Goal: Task Accomplishment & Management: Complete application form

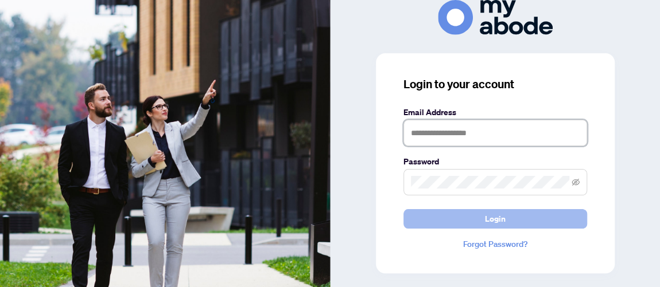
type input "**********"
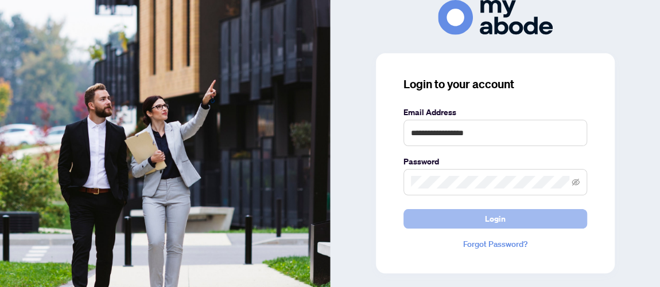
click at [497, 220] on span "Login" at bounding box center [495, 219] width 21 height 18
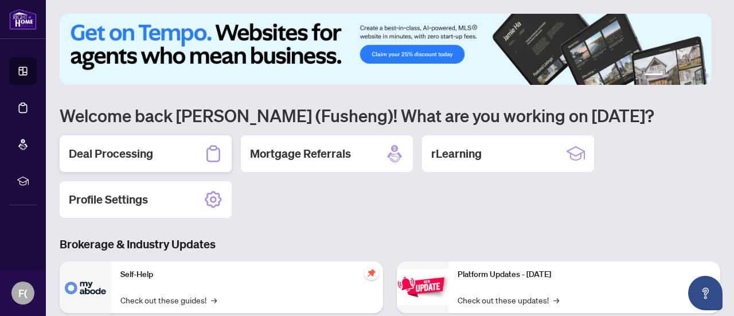
click at [109, 155] on h2 "Deal Processing" at bounding box center [111, 154] width 84 height 16
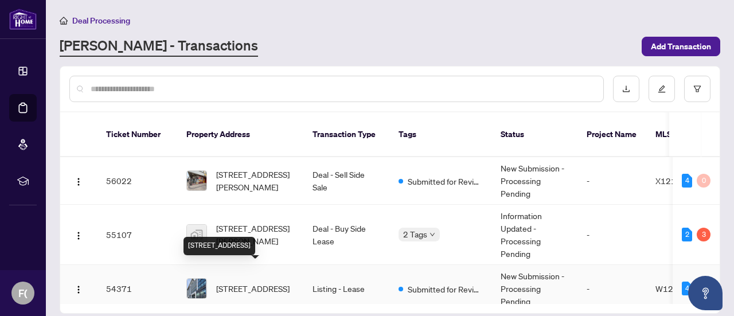
click at [243, 282] on span "[STREET_ADDRESS]" at bounding box center [252, 288] width 73 height 13
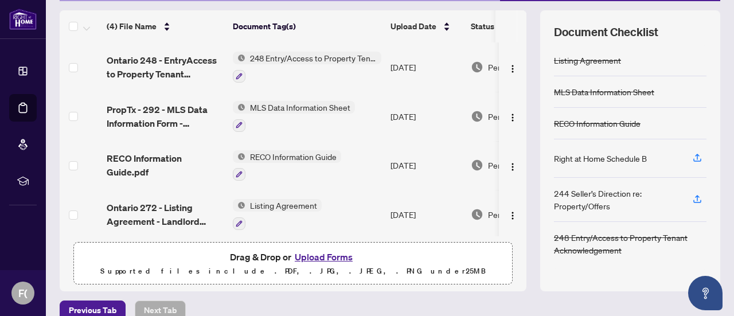
scroll to position [162, 0]
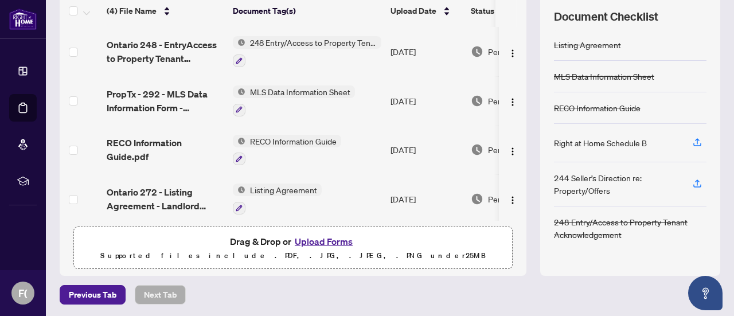
click at [320, 241] on button "Upload Forms" at bounding box center [323, 241] width 65 height 15
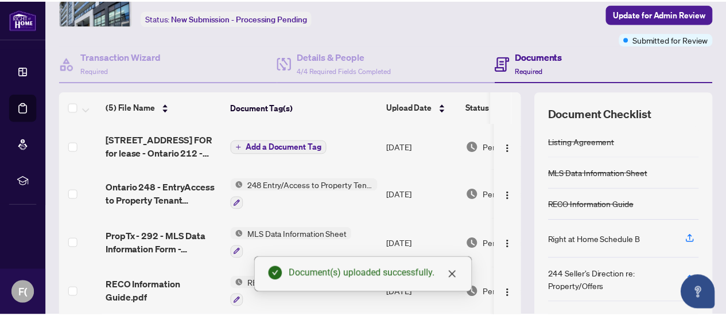
scroll to position [0, 0]
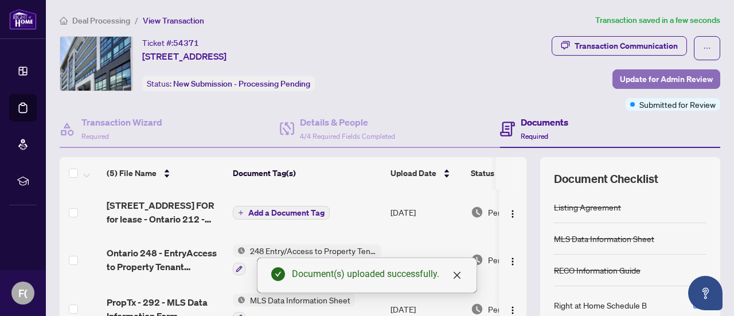
click at [652, 75] on span "Update for Admin Review" at bounding box center [666, 79] width 93 height 18
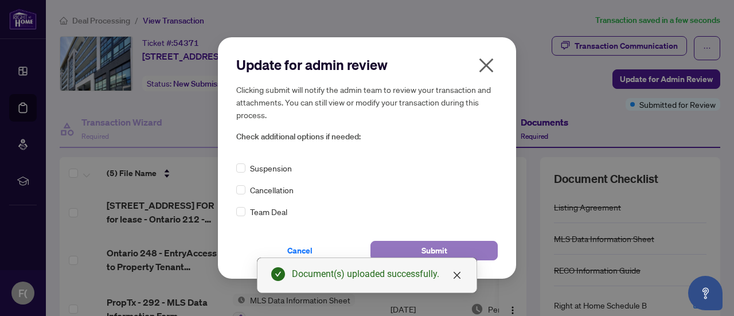
click at [431, 249] on span "Submit" at bounding box center [435, 250] width 26 height 18
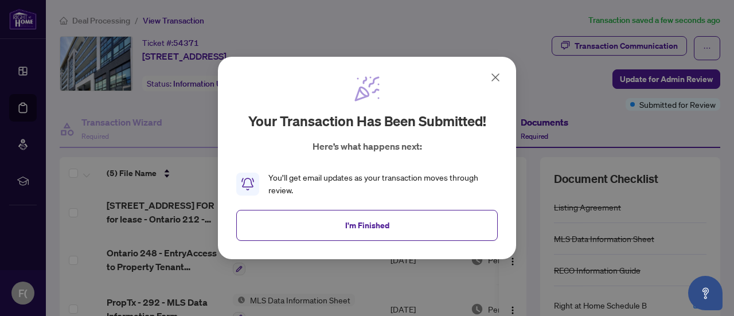
click at [376, 229] on span "I'm Finished" at bounding box center [367, 225] width 44 height 18
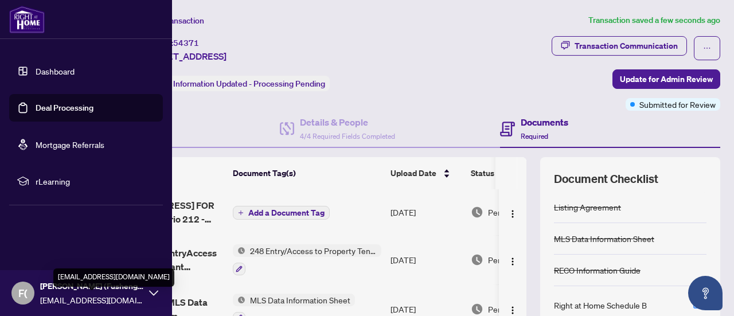
click at [88, 297] on span "[EMAIL_ADDRESS][DOMAIN_NAME]" at bounding box center [91, 300] width 103 height 13
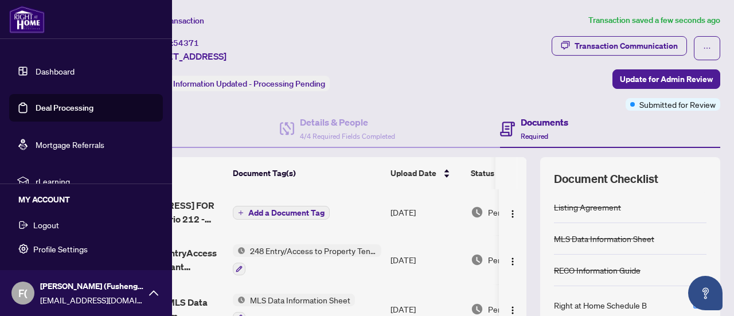
click at [45, 228] on span "Logout" at bounding box center [46, 225] width 26 height 18
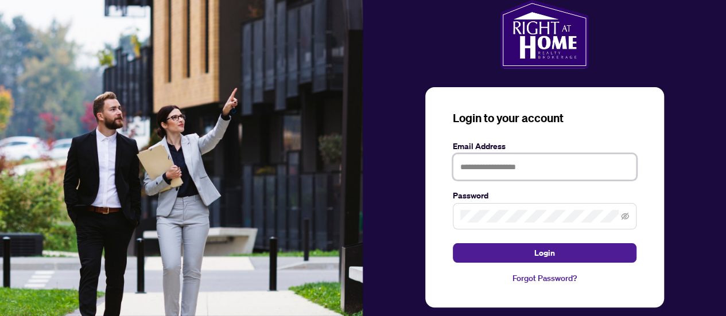
type input "**********"
